Goal: Find specific page/section: Find specific page/section

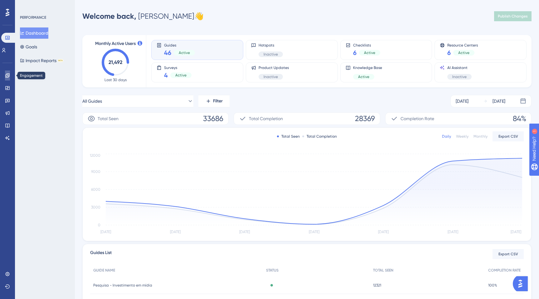
click at [7, 77] on icon at bounding box center [7, 75] width 5 height 5
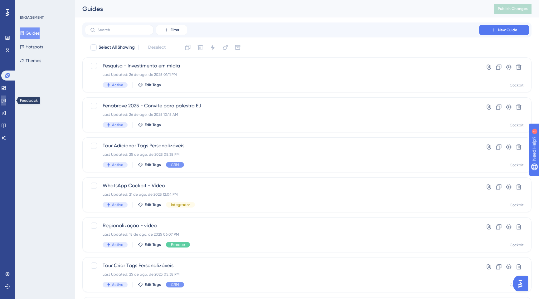
click at [6, 101] on link at bounding box center [3, 100] width 5 height 10
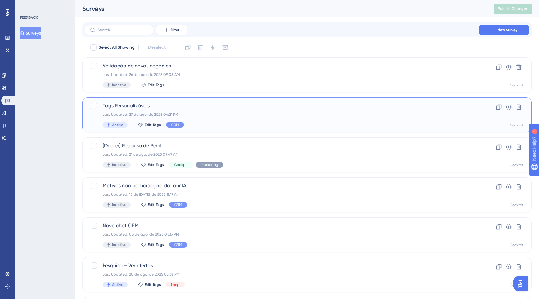
click at [207, 110] on div "Tags Personalizáveis Last Updated: 27 de ago. de 2025 04:21 PM Active Edit Tags…" at bounding box center [282, 115] width 359 height 26
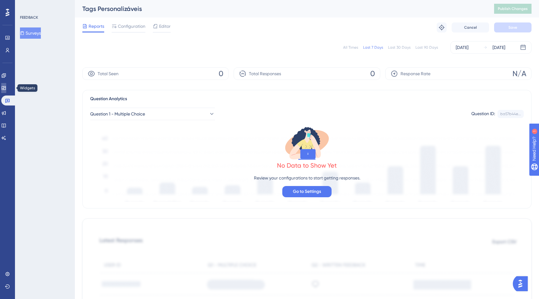
click at [6, 90] on icon at bounding box center [3, 87] width 5 height 5
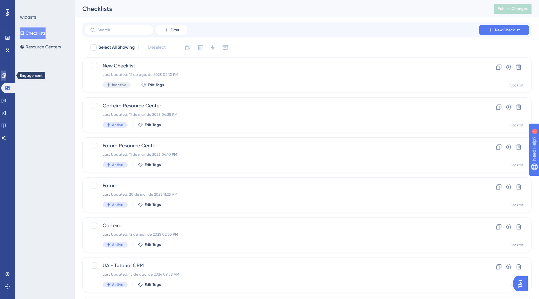
click at [6, 77] on icon at bounding box center [3, 75] width 5 height 5
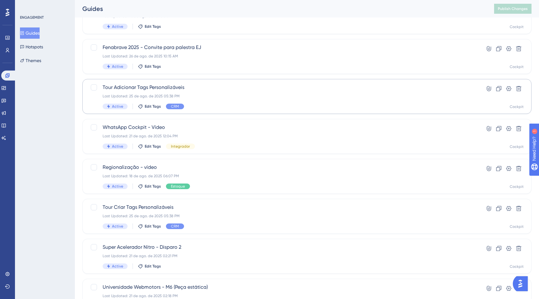
scroll to position [85, 0]
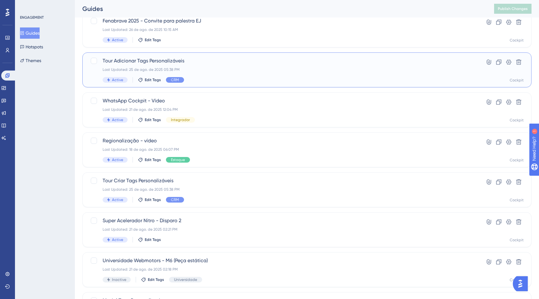
click at [197, 69] on div "Last Updated: 25 de ago. de 2025 05:38 PM" at bounding box center [282, 69] width 359 height 5
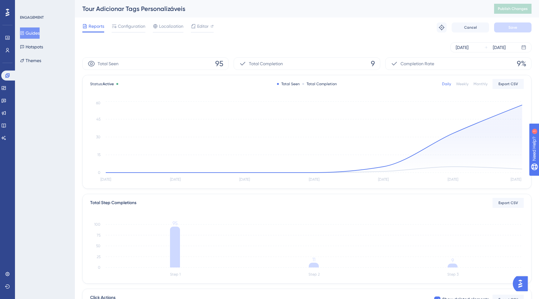
click at [218, 63] on span "95" at bounding box center [219, 64] width 8 height 10
copy span "95"
